Goal: Transaction & Acquisition: Download file/media

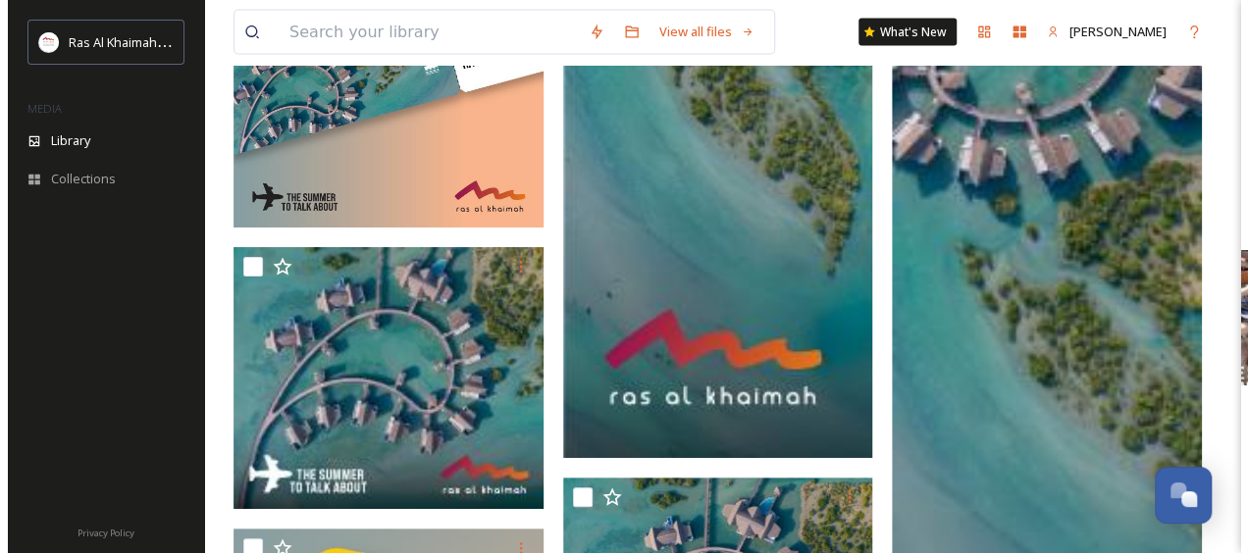
scroll to position [5550, 0]
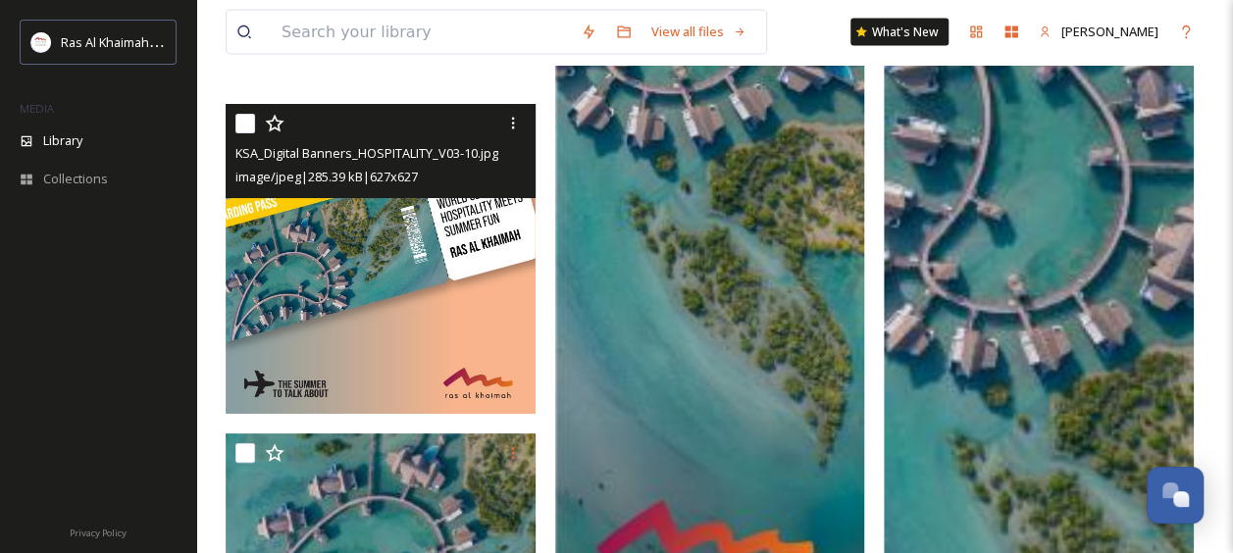
click at [420, 342] on img at bounding box center [381, 259] width 310 height 310
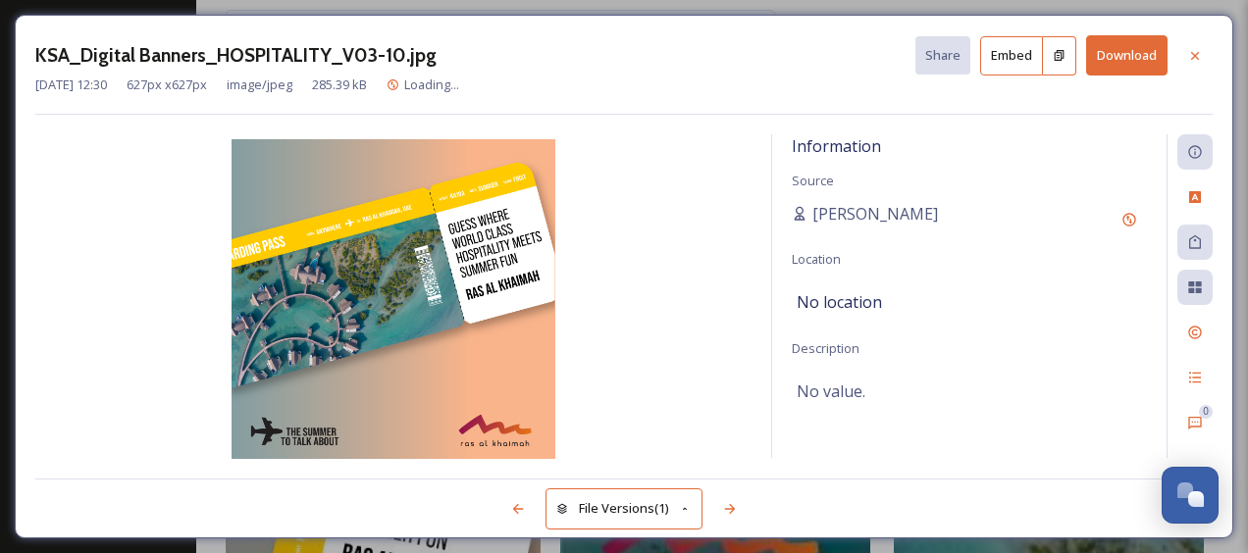
click at [1129, 54] on button "Download" at bounding box center [1126, 55] width 81 height 40
click at [1128, 61] on button "Download" at bounding box center [1126, 55] width 81 height 40
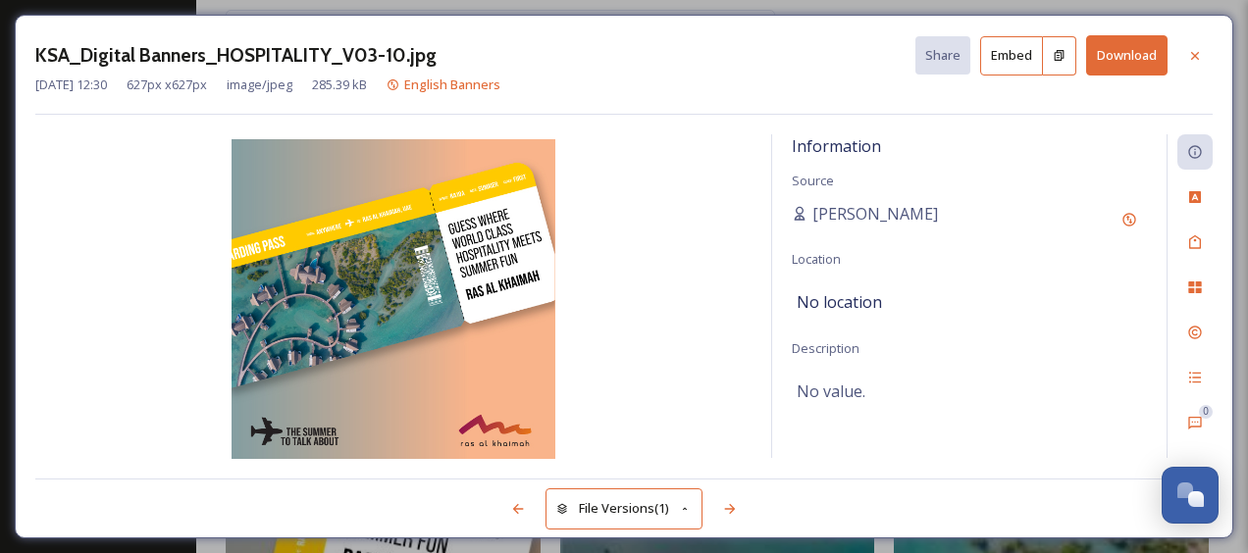
scroll to position [5555, 0]
click at [787, 45] on div "KSA_Digital Banners_HOSPITALITY_V03-10.jpg Share Embed Download" at bounding box center [623, 55] width 1177 height 40
click at [1193, 56] on icon at bounding box center [1195, 55] width 8 height 8
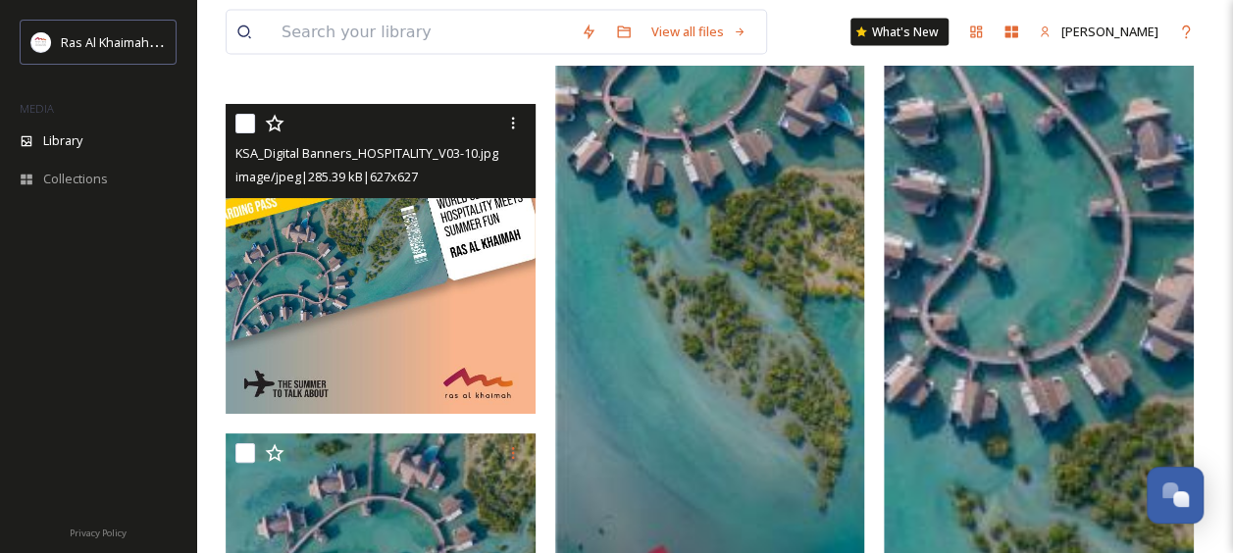
click at [458, 330] on img at bounding box center [381, 259] width 310 height 310
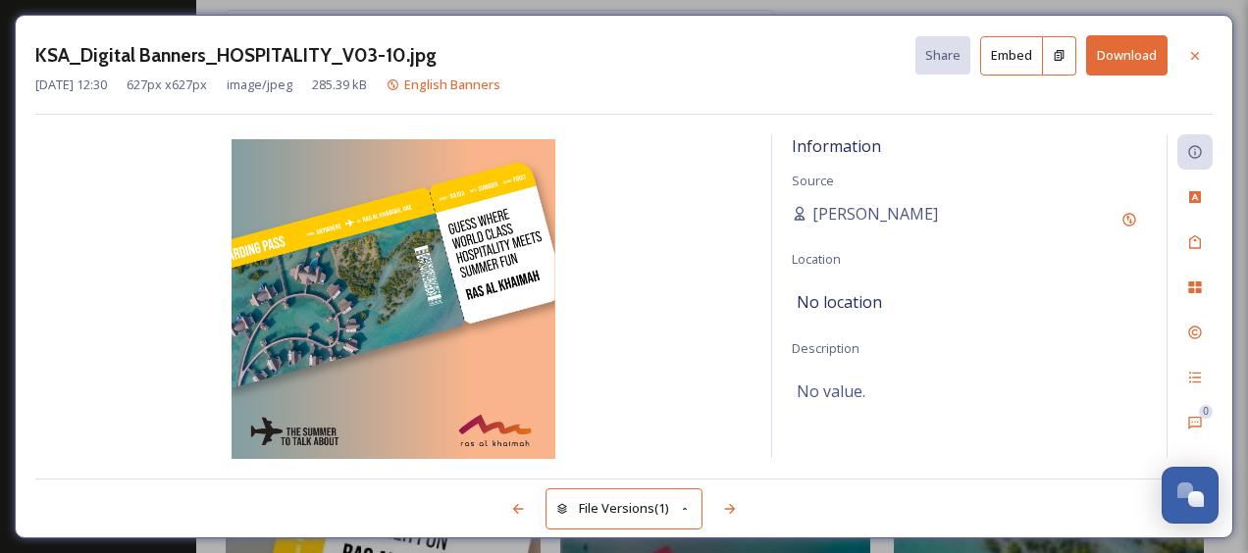
click at [1110, 50] on button "Download" at bounding box center [1126, 55] width 81 height 40
click at [1140, 49] on button "Download" at bounding box center [1126, 55] width 81 height 40
